Goal: Task Accomplishment & Management: Manage account settings

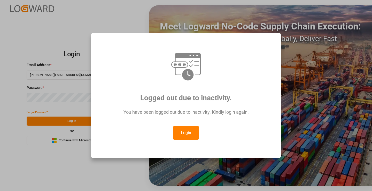
click at [183, 134] on button "Login" at bounding box center [186, 133] width 26 height 14
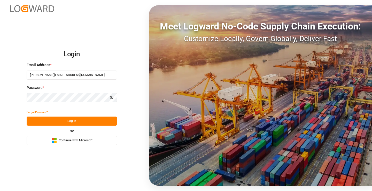
click at [88, 121] on button "Log In" at bounding box center [72, 120] width 90 height 9
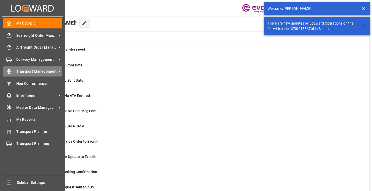
click at [9, 72] on icon at bounding box center [8, 71] width 5 height 5
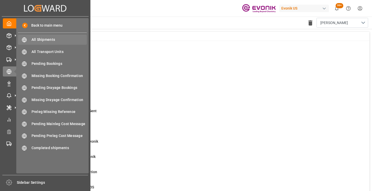
click at [46, 39] on span "All Shipments" at bounding box center [60, 39] width 56 height 5
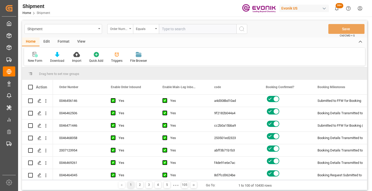
click at [123, 30] on div "Order Number" at bounding box center [119, 28] width 18 height 6
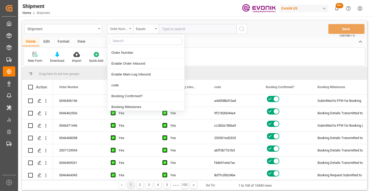
click at [123, 30] on div "Order Number" at bounding box center [119, 28] width 18 height 6
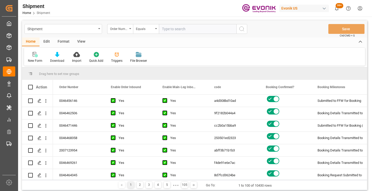
click at [177, 28] on input "text" at bounding box center [197, 29] width 77 height 10
paste input "0046470538"
type input "0046470538"
click at [244, 30] on icon "search button" at bounding box center [242, 29] width 6 height 6
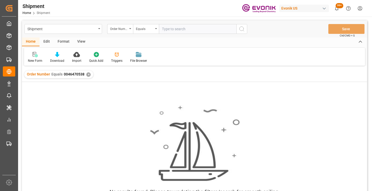
click at [88, 75] on div "✕" at bounding box center [88, 74] width 4 height 4
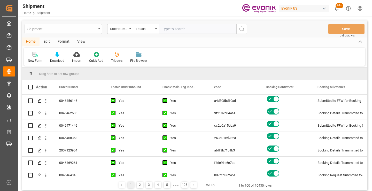
click at [90, 29] on div "Shipment" at bounding box center [61, 28] width 69 height 6
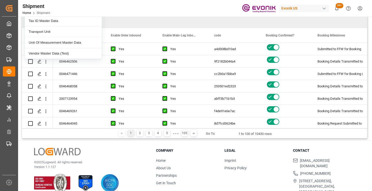
scroll to position [60, 0]
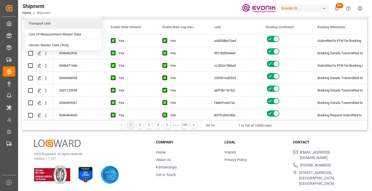
click at [69, 24] on div "Transport Unit" at bounding box center [63, 23] width 77 height 11
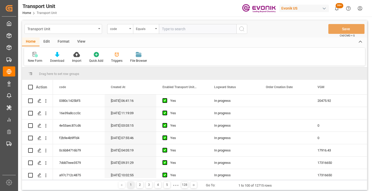
click at [187, 28] on input "text" at bounding box center [197, 29] width 77 height 10
paste input "0046470538"
type input "0046470538"
click at [242, 28] on icon "search button" at bounding box center [242, 29] width 6 height 6
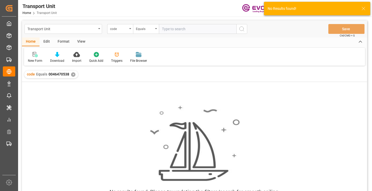
click at [72, 74] on div "✕" at bounding box center [73, 74] width 4 height 4
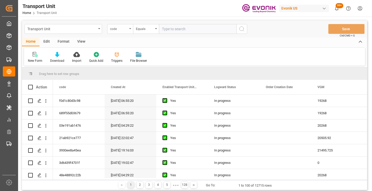
click at [130, 27] on div "code" at bounding box center [120, 29] width 26 height 10
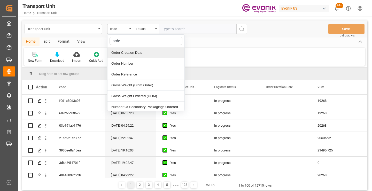
type input "order"
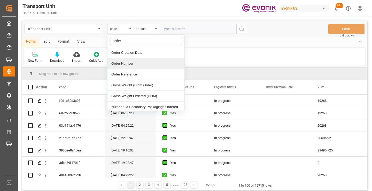
click at [128, 64] on div "Order Number" at bounding box center [145, 63] width 77 height 11
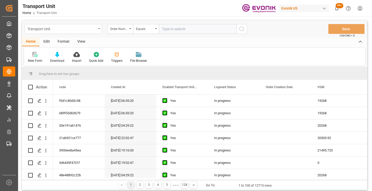
click at [92, 26] on div "Transport Unit" at bounding box center [61, 28] width 69 height 6
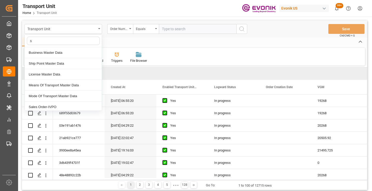
type input "sh"
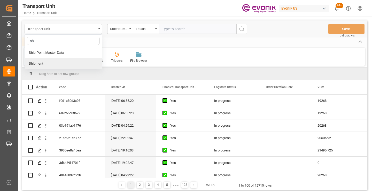
click at [70, 63] on div "Shipment" at bounding box center [63, 63] width 77 height 11
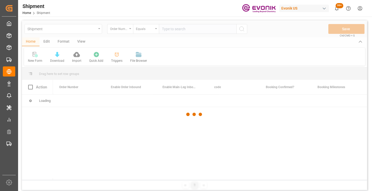
click at [169, 27] on div at bounding box center [194, 114] width 345 height 188
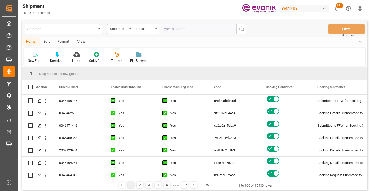
click at [171, 29] on input "text" at bounding box center [197, 29] width 77 height 10
paste input "0046470538"
type input "0046470538"
click at [243, 30] on icon "search button" at bounding box center [242, 29] width 6 height 6
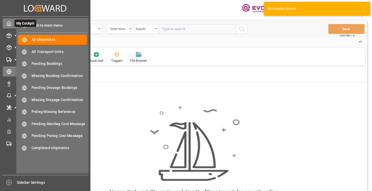
click at [13, 22] on div "My Cockpit My Cockpit" at bounding box center [45, 23] width 85 height 10
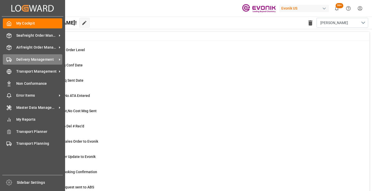
click at [13, 60] on div "Delivery Management Delivery Management" at bounding box center [32, 59] width 59 height 10
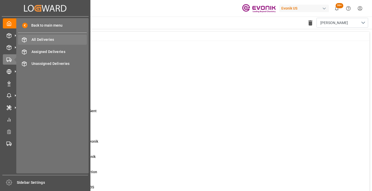
click at [33, 40] on span "All Deliveries" at bounding box center [60, 39] width 56 height 5
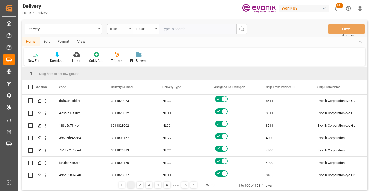
click at [119, 29] on div "code" at bounding box center [119, 28] width 18 height 6
type input "order"
click at [131, 62] on div "Order Number" at bounding box center [145, 63] width 77 height 11
click at [185, 28] on input "text" at bounding box center [197, 29] width 77 height 10
paste input "0046470538"
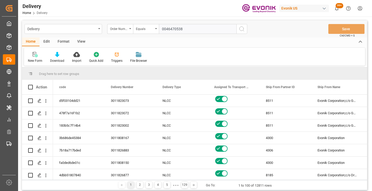
type input "0046470538"
click at [241, 28] on icon "search button" at bounding box center [242, 29] width 6 height 6
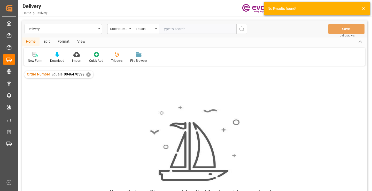
click at [85, 76] on div "Order Number Equals 0046470538 ✕" at bounding box center [58, 75] width 69 height 8
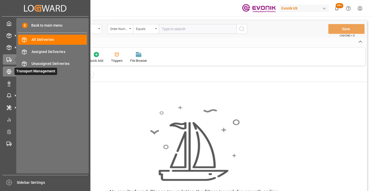
click at [5, 73] on div at bounding box center [7, 71] width 9 height 5
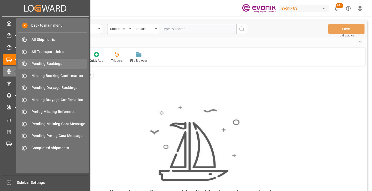
click at [46, 64] on span "Pending Bookings" at bounding box center [60, 63] width 56 height 5
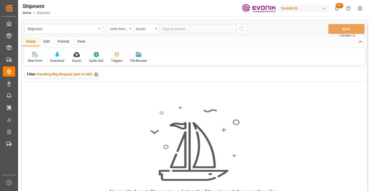
click at [172, 27] on input "text" at bounding box center [197, 29] width 77 height 10
paste input "0046470538"
type input "0046470538"
click at [242, 30] on icon "search button" at bounding box center [242, 29] width 6 height 6
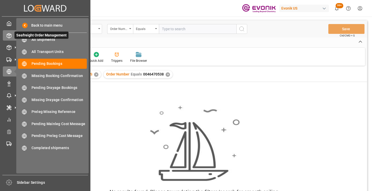
click at [8, 38] on div "Seafreight Order Management Seafreight Order Management" at bounding box center [45, 35] width 85 height 10
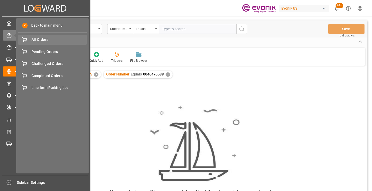
click at [50, 37] on div "All Orders All Orders" at bounding box center [52, 40] width 69 height 10
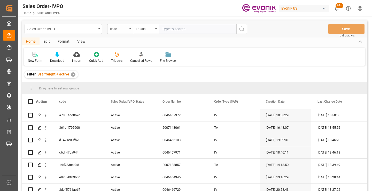
click at [126, 28] on div "code" at bounding box center [119, 28] width 18 height 6
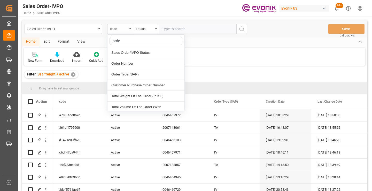
type input "order"
click at [131, 62] on div "Order Number" at bounding box center [145, 63] width 77 height 11
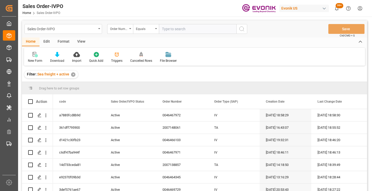
click at [181, 28] on input "text" at bounding box center [197, 29] width 77 height 10
paste input "0046470538"
type input "0046470538"
click at [240, 28] on icon "search button" at bounding box center [242, 29] width 6 height 6
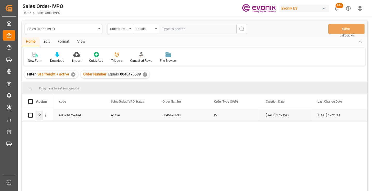
click at [40, 116] on icon "Press SPACE to select this row." at bounding box center [39, 115] width 4 height 4
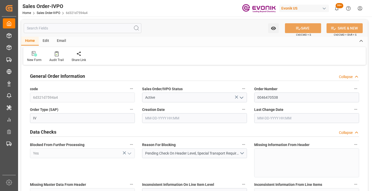
type input "TWKEL"
type input "0"
type input "1"
type input "6139.364"
type input "[DATE] 17:21"
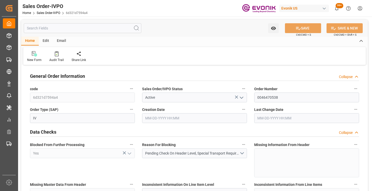
type input "[DATE] 17:21"
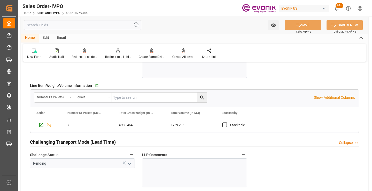
scroll to position [775, 0]
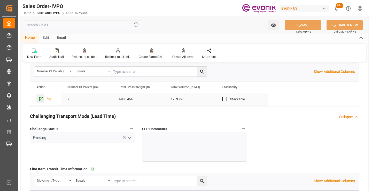
click at [40, 99] on icon "Press SPACE to select this row." at bounding box center [40, 98] width 5 height 5
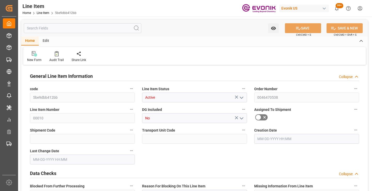
type input "7"
type input "5980.464"
type input "5712"
type input "1759.296"
type input "28"
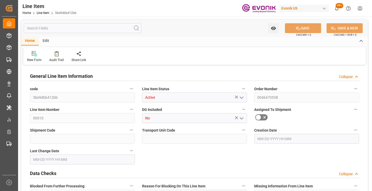
type input "30616.32"
type input "28"
type input "5712"
type input "5980.464"
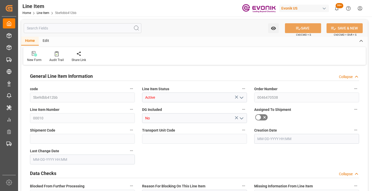
type input "6139.364"
type input "5712"
type input "1759.296"
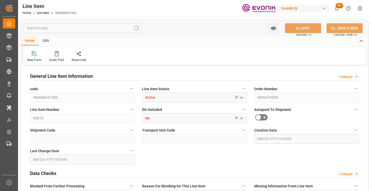
type input "0"
type input "[DATE] 17:21"
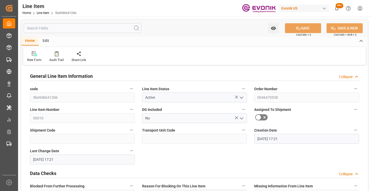
type input "[DATE] 17:21"
type input "10-23-2025"
type input "09-23-2025"
type input "09-16-2025"
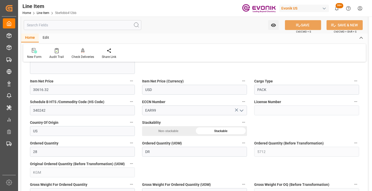
scroll to position [310, 0]
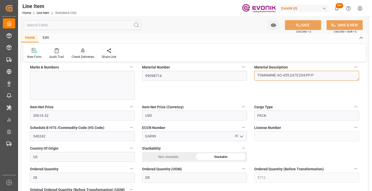
drag, startPoint x: 257, startPoint y: 75, endPoint x: 289, endPoint y: 73, distance: 32.3
click at [289, 73] on textarea "TOMAMINE AO-455:2475:204:PP:P" at bounding box center [306, 76] width 105 height 10
